Goal: Information Seeking & Learning: Learn about a topic

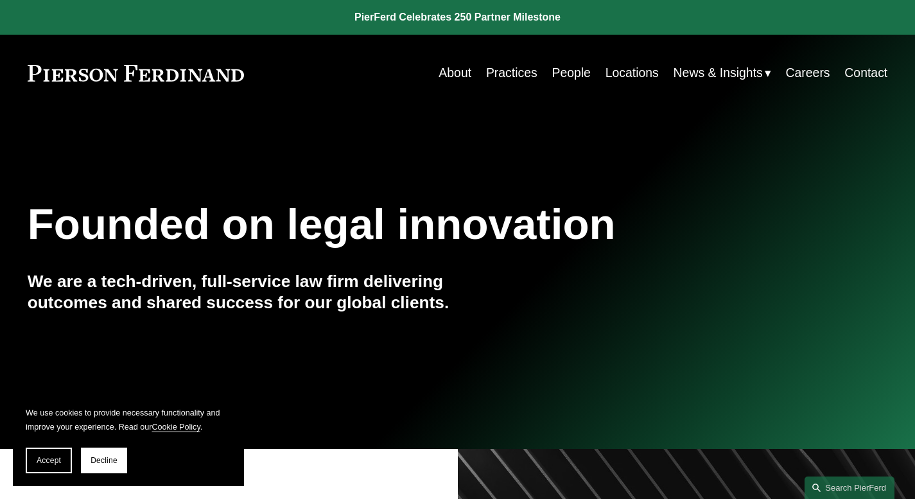
click at [575, 78] on link "People" at bounding box center [571, 72] width 39 height 25
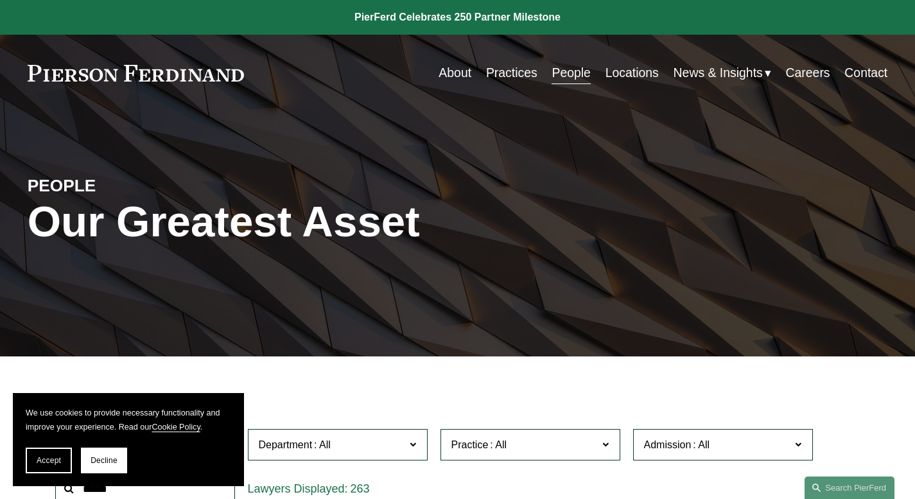
scroll to position [237, 0]
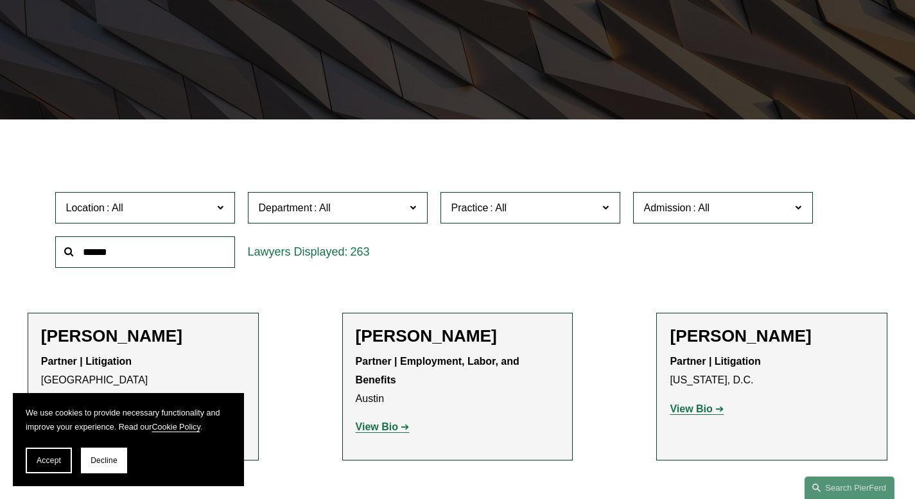
click at [162, 260] on input "text" at bounding box center [145, 251] width 180 height 31
click at [501, 207] on span at bounding box center [498, 207] width 21 height 11
click at [0, 0] on link "Employment and Labor" at bounding box center [0, 0] width 0 height 0
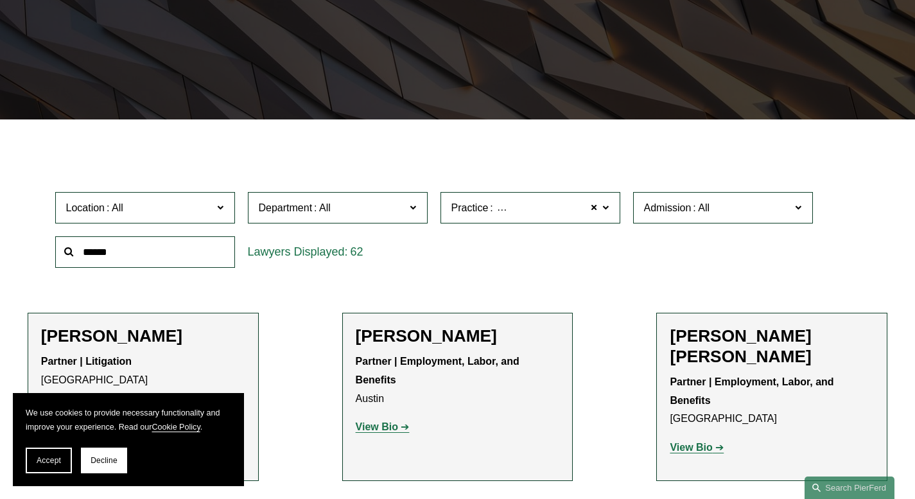
click at [700, 205] on span at bounding box center [701, 207] width 21 height 11
click at [0, 0] on link "[US_STATE]" at bounding box center [0, 0] width 0 height 0
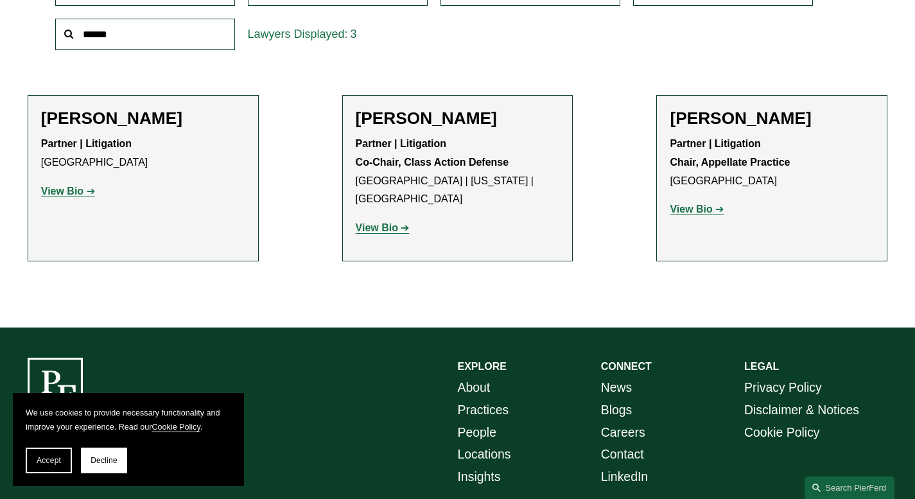
scroll to position [456, 0]
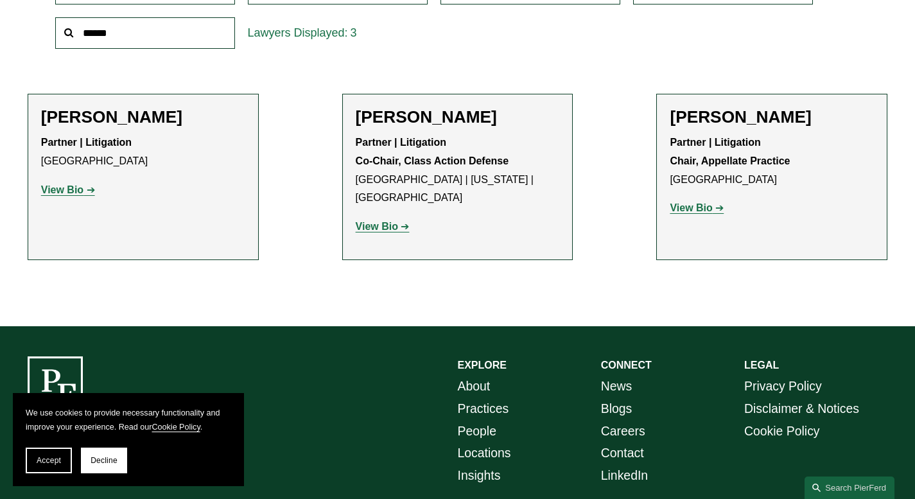
click at [374, 221] on strong "View Bio" at bounding box center [377, 226] width 42 height 11
click at [73, 192] on strong "View Bio" at bounding box center [62, 189] width 42 height 11
click at [704, 213] on strong "View Bio" at bounding box center [691, 207] width 42 height 11
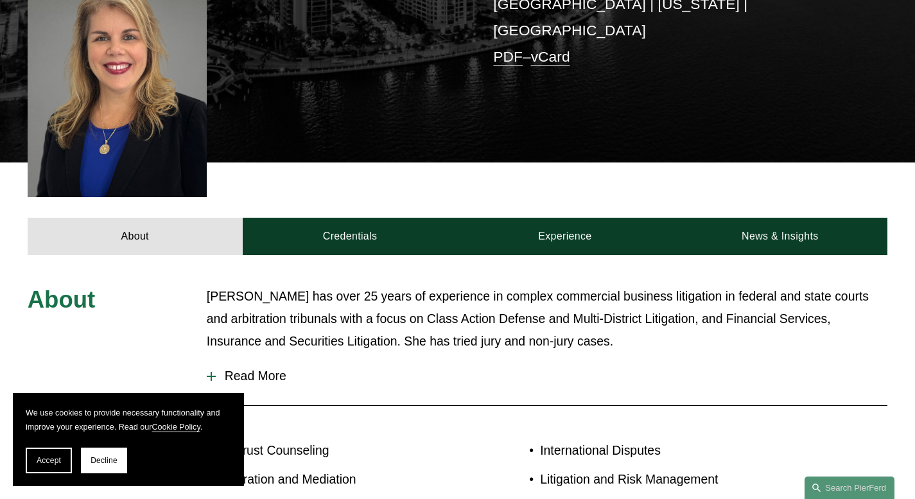
scroll to position [461, 0]
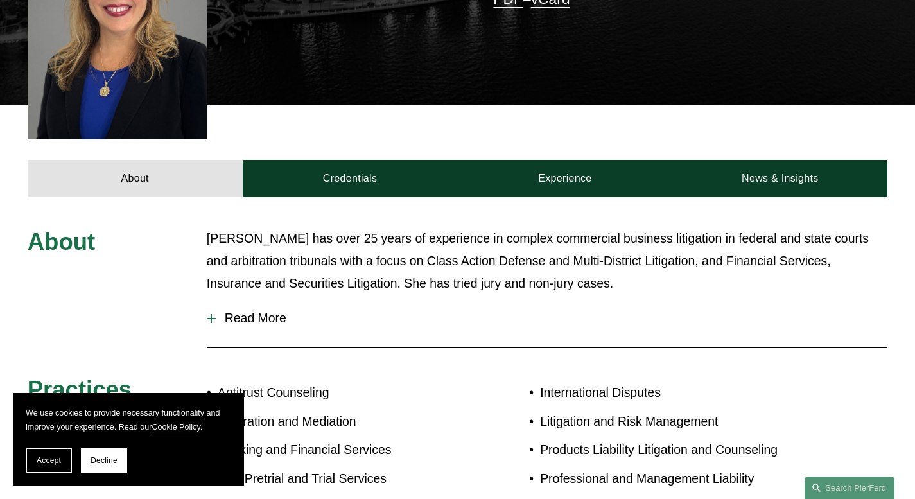
click at [267, 311] on span "Read More" at bounding box center [552, 318] width 672 height 15
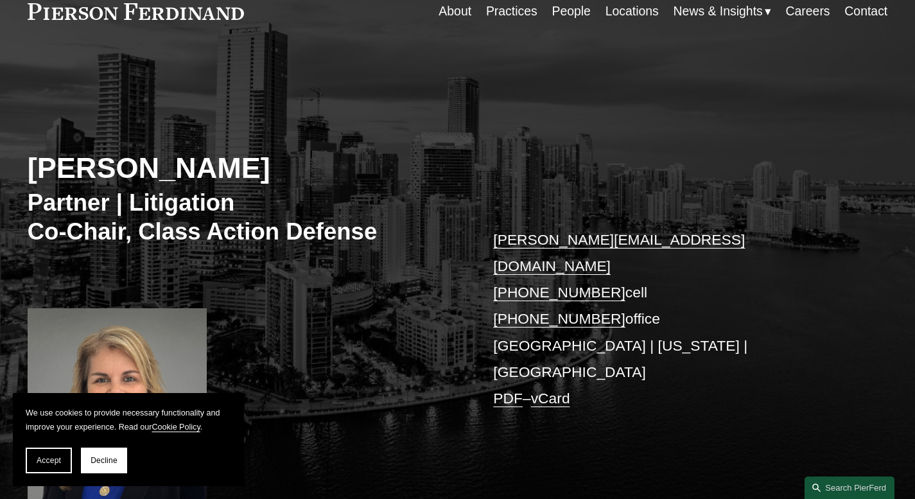
scroll to position [63, 0]
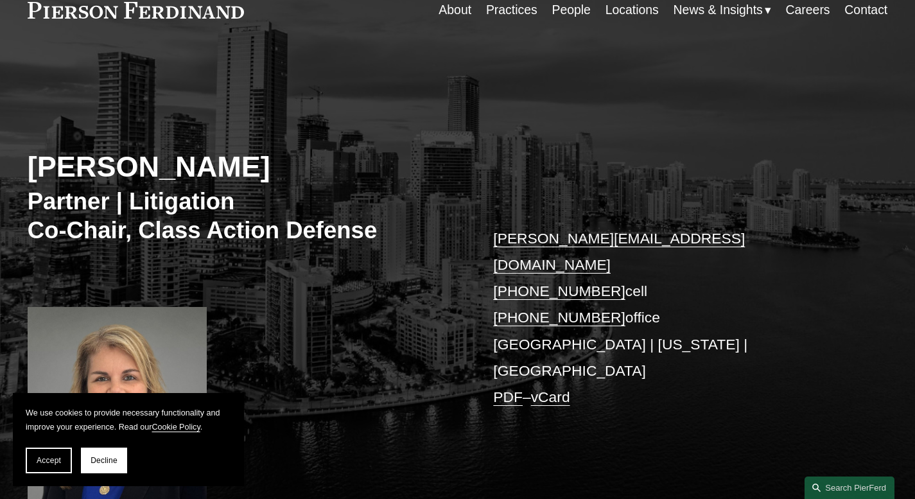
click at [687, 123] on div "Irene Oria Partner | Litigation Co-Chair, Class Action Defense irene.oria@pierf…" at bounding box center [457, 289] width 915 height 427
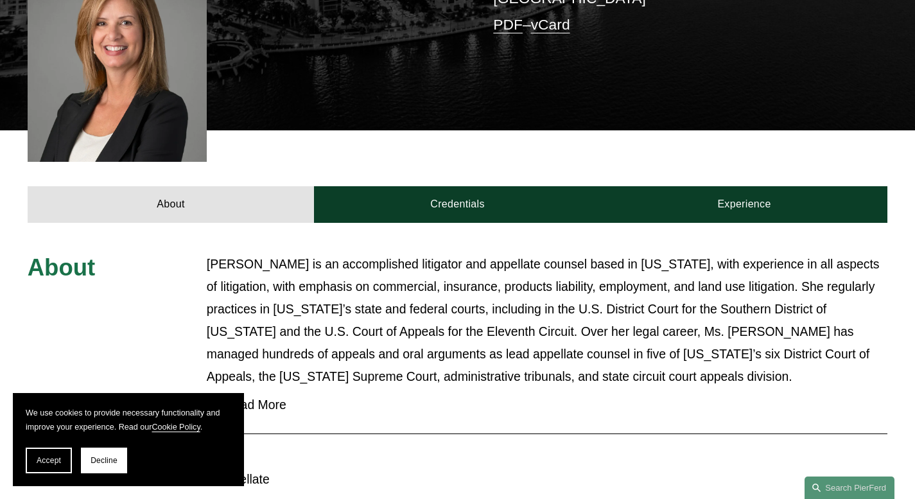
scroll to position [390, 0]
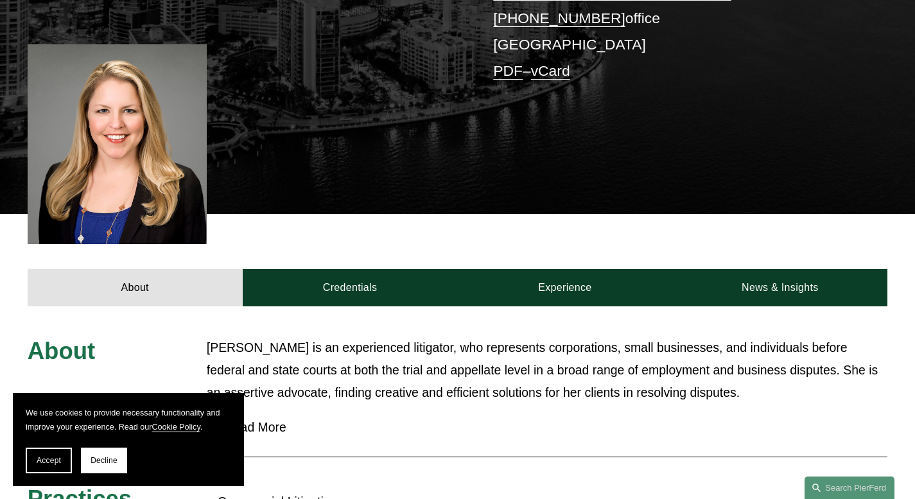
scroll to position [370, 0]
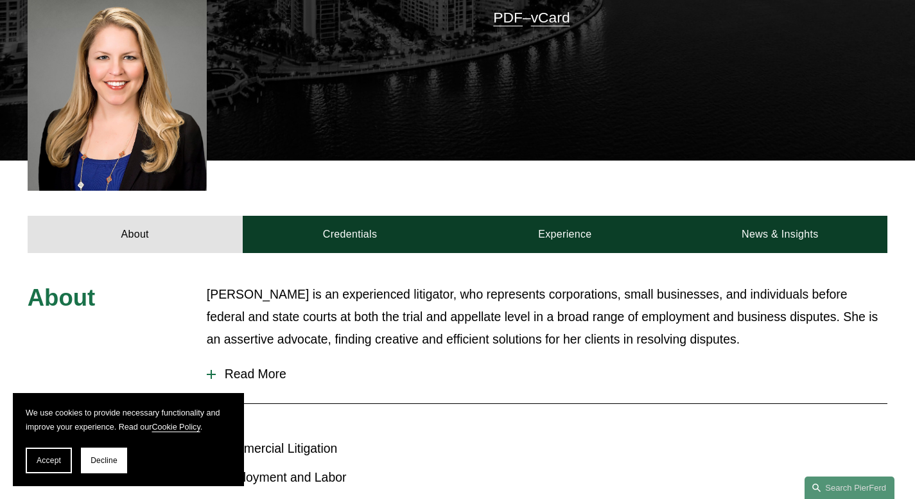
click at [263, 367] on span "Read More" at bounding box center [552, 374] width 672 height 15
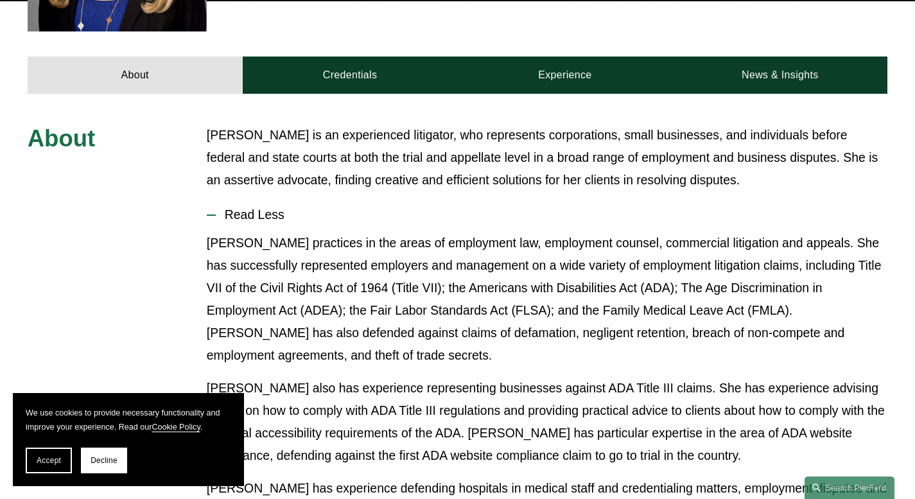
scroll to position [638, 0]
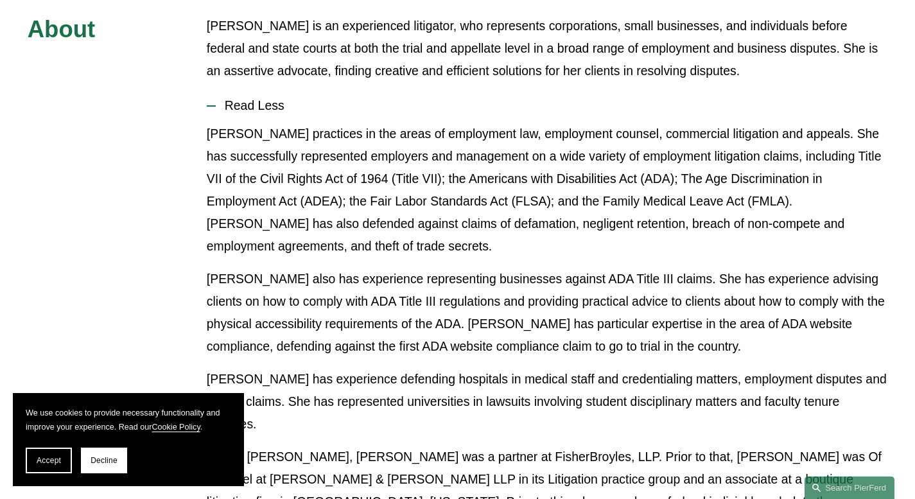
click at [413, 236] on p "Ms. Warner practices in the areas of employment law, employment counsel, commer…" at bounding box center [547, 190] width 681 height 135
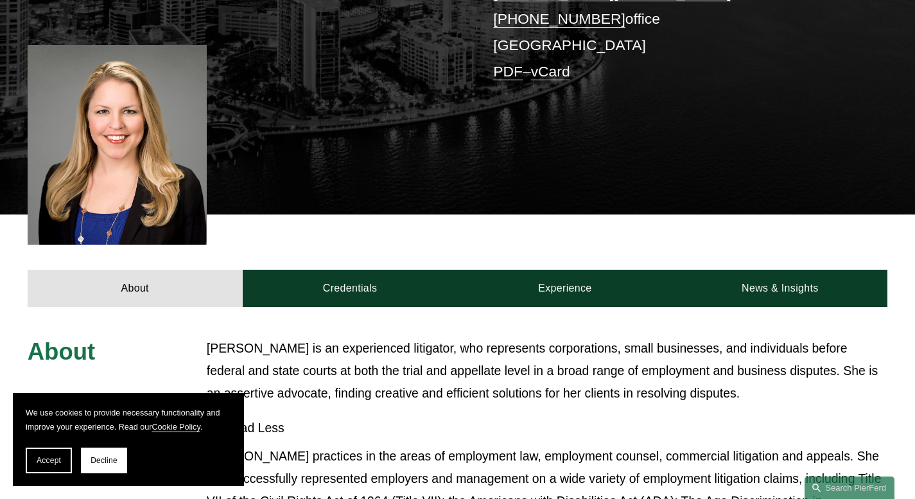
scroll to position [338, 0]
